Goal: Register for event/course

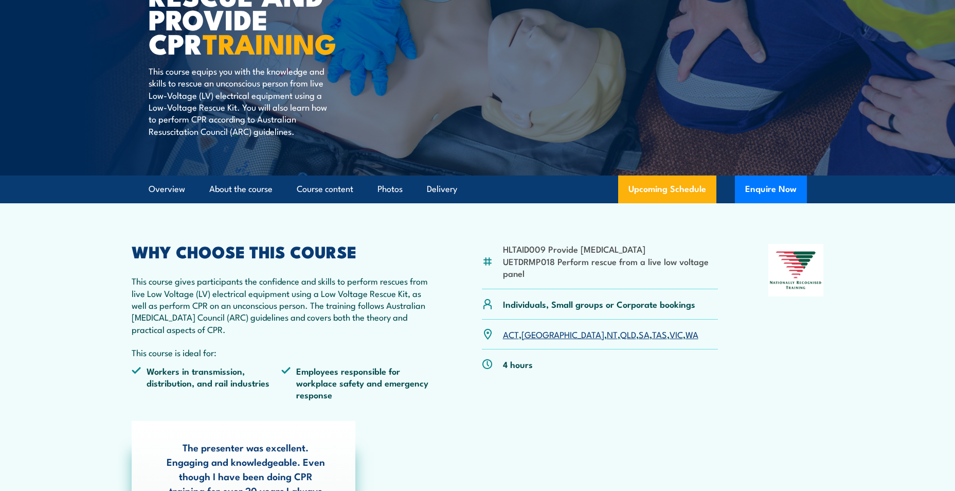
click at [686, 338] on link "WA" at bounding box center [692, 334] width 13 height 12
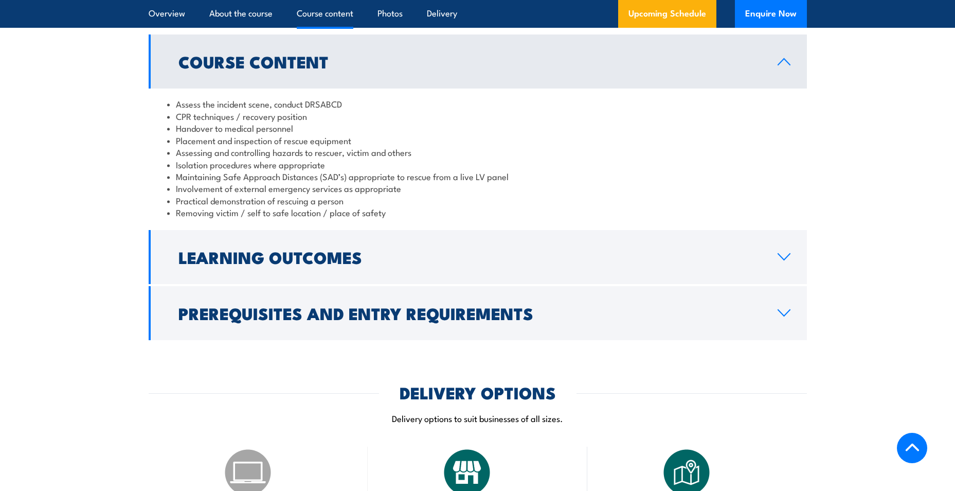
scroll to position [857, 0]
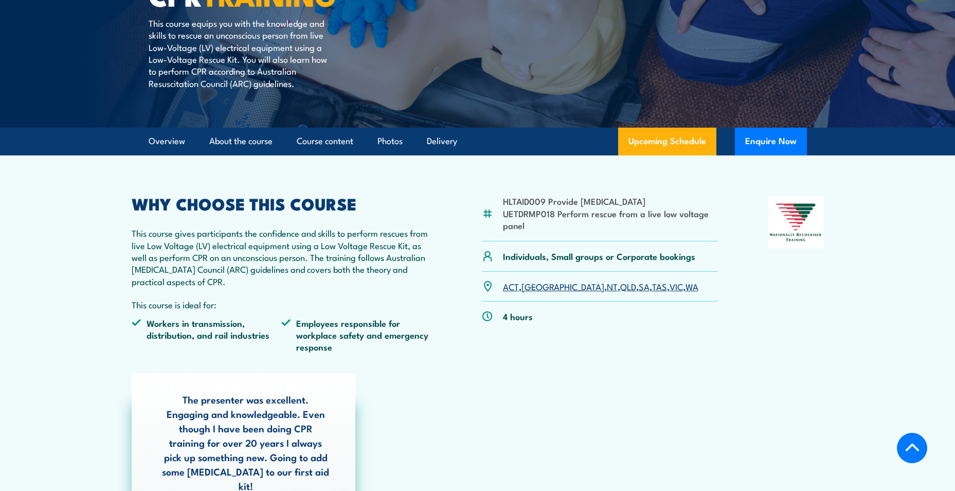
scroll to position [257, 0]
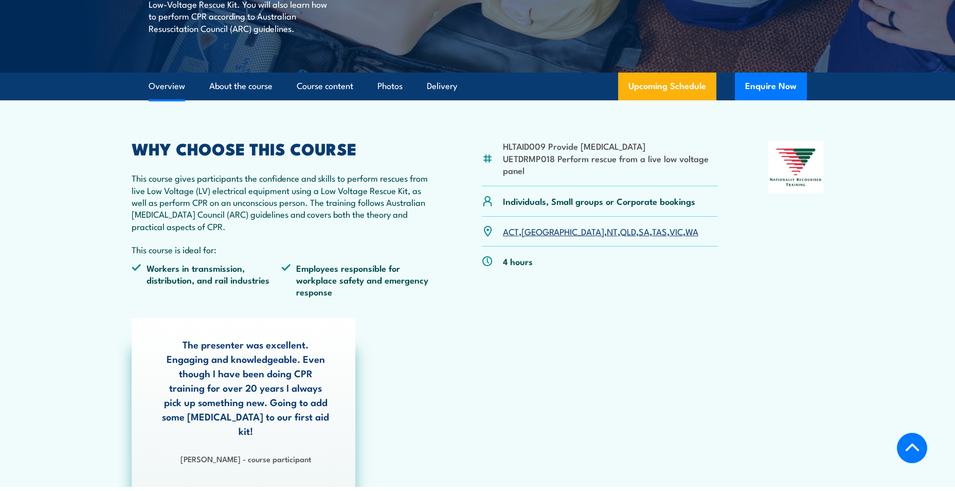
click at [670, 233] on link "VIC" at bounding box center [676, 231] width 13 height 12
